Goal: Transaction & Acquisition: Purchase product/service

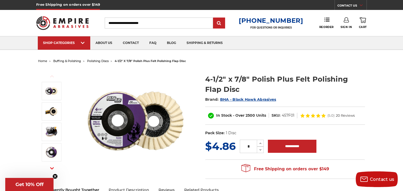
click at [347, 116] on span "20 Reviews" at bounding box center [344, 115] width 19 height 3
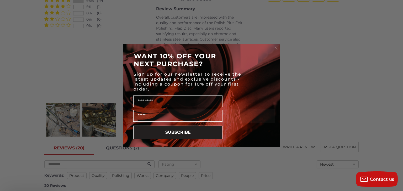
scroll to position [789, 0]
click at [277, 48] on circle "Close dialog" at bounding box center [276, 48] width 5 height 5
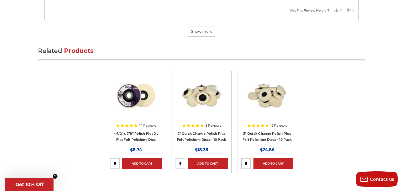
scroll to position [1804, 0]
click at [142, 132] on link "4-1/2" x 7/8" Polish Plus XL Flat Felt Polishing Disc" at bounding box center [135, 137] width 45 height 10
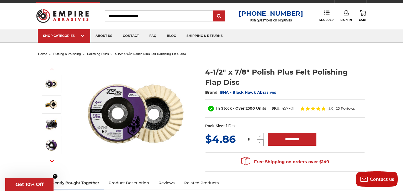
click at [261, 143] on icon at bounding box center [260, 143] width 4 height 5
click at [251, 140] on input "*" at bounding box center [248, 139] width 17 height 13
click at [260, 142] on icon at bounding box center [260, 143] width 4 height 5
click at [260, 136] on icon at bounding box center [260, 136] width 4 height 5
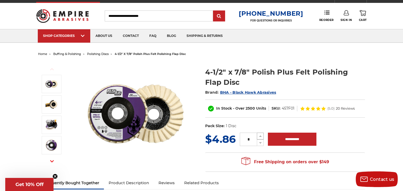
click at [260, 136] on icon at bounding box center [260, 136] width 4 height 5
type input "*"
